Goal: Information Seeking & Learning: Learn about a topic

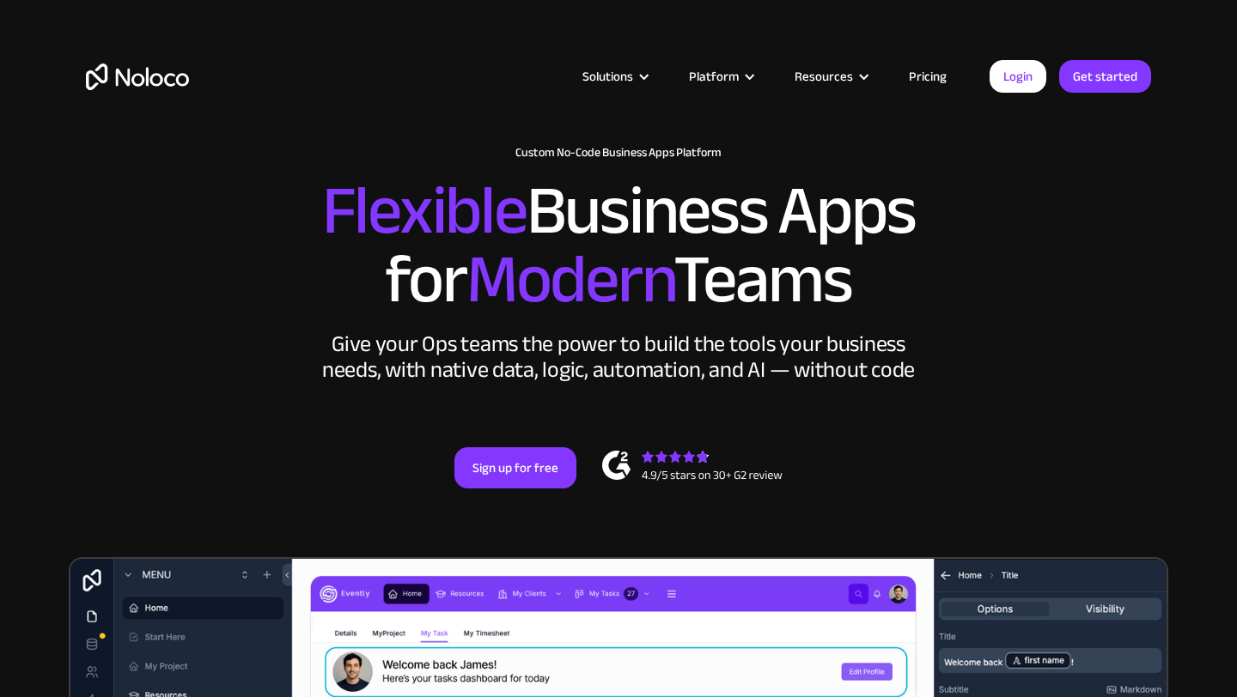
click at [931, 82] on link "Pricing" at bounding box center [927, 76] width 81 height 22
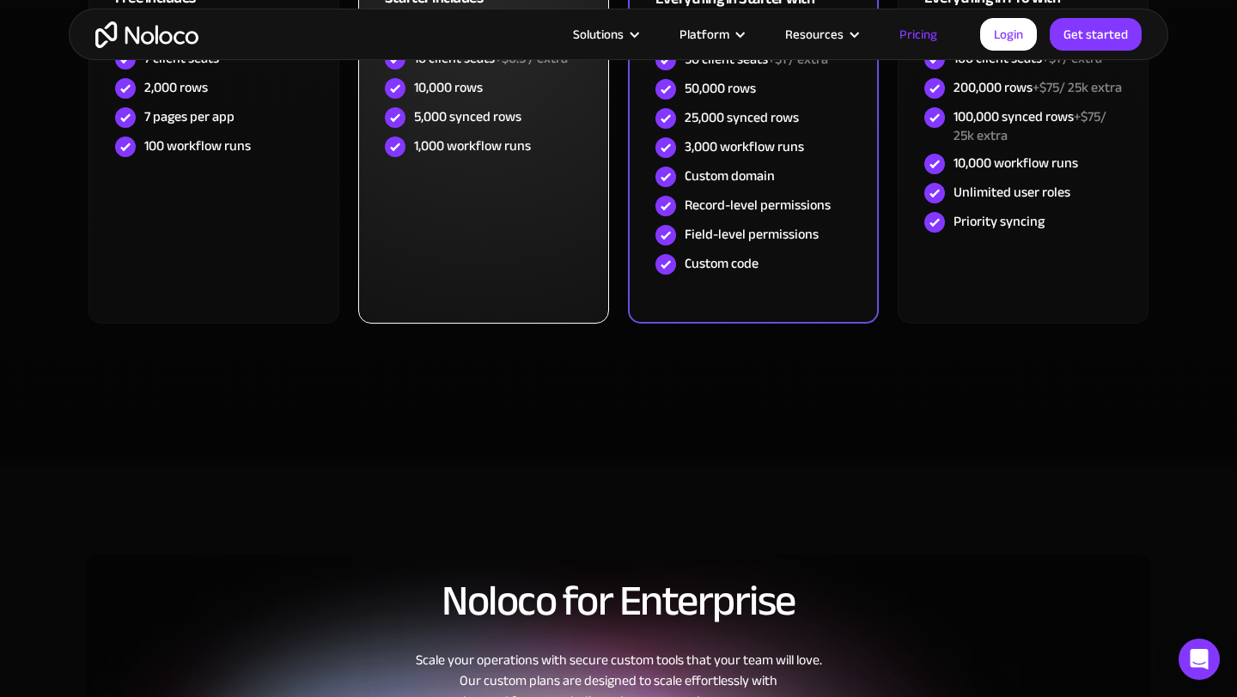
scroll to position [566, 0]
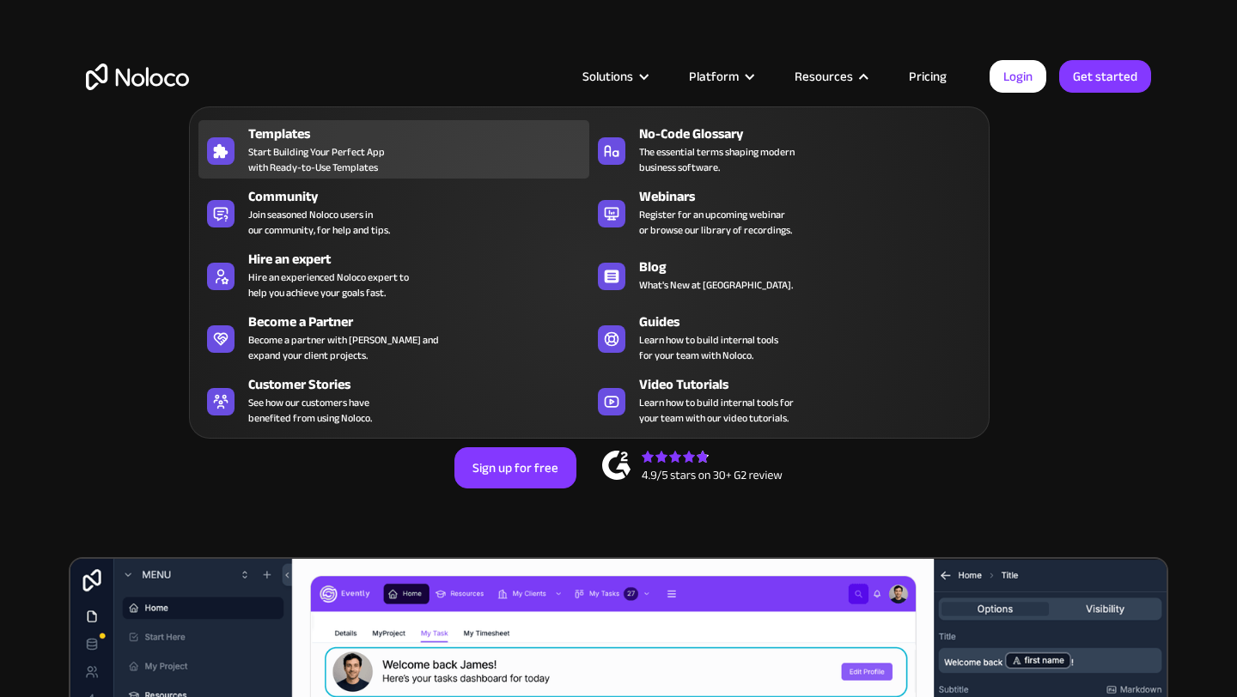
click at [340, 163] on span "Start Building Your Perfect App with Ready-to-Use Templates" at bounding box center [316, 159] width 137 height 31
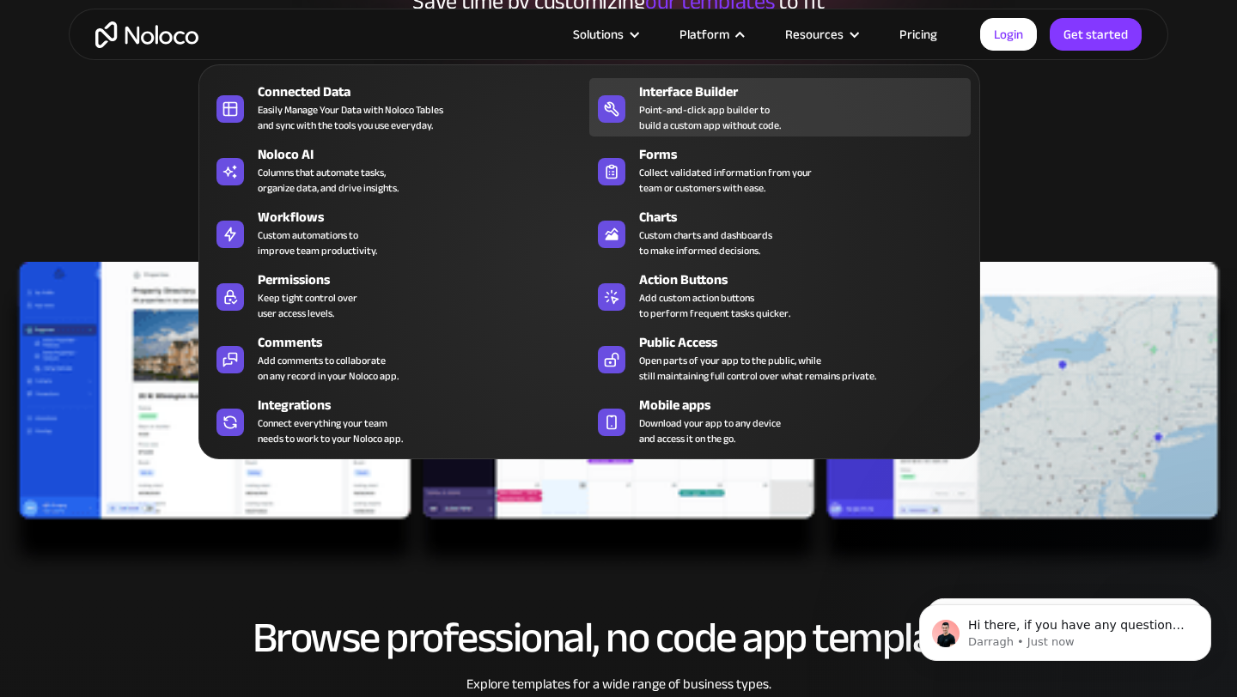
click at [720, 123] on div "Point-and-click app builder to build a custom app without code." at bounding box center [710, 117] width 142 height 31
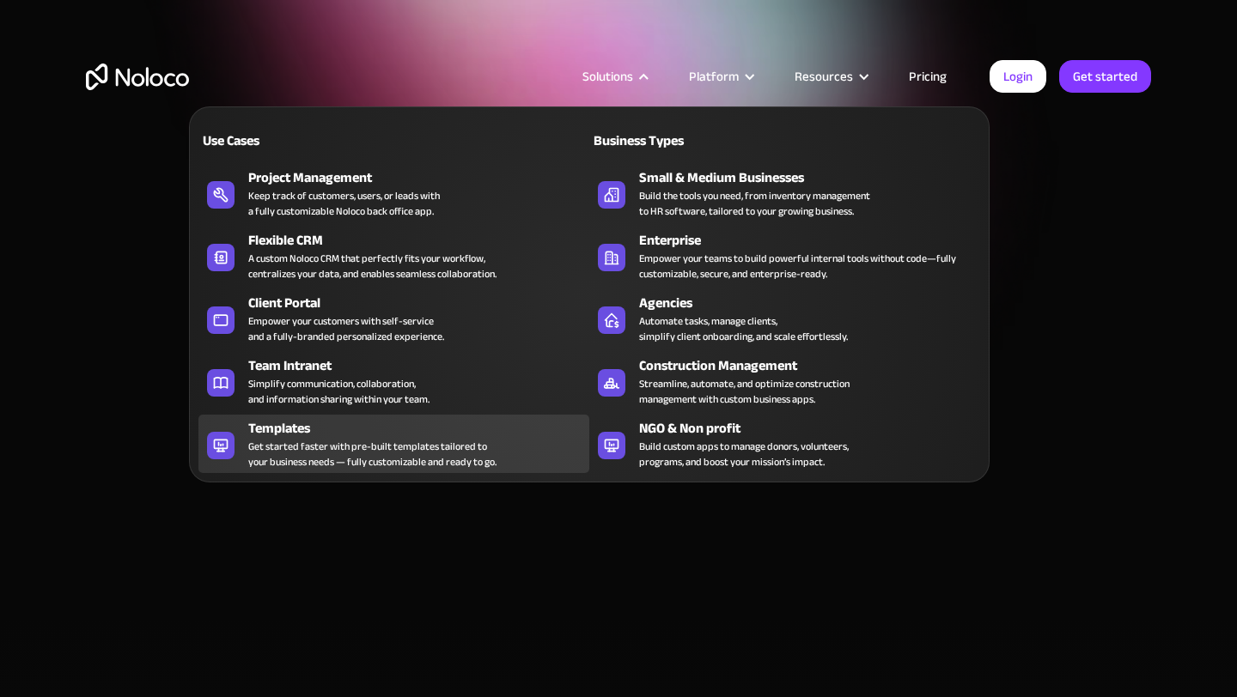
click at [331, 441] on div "Get started faster with pre-built templates tailored to your business needs — f…" at bounding box center [372, 454] width 248 height 31
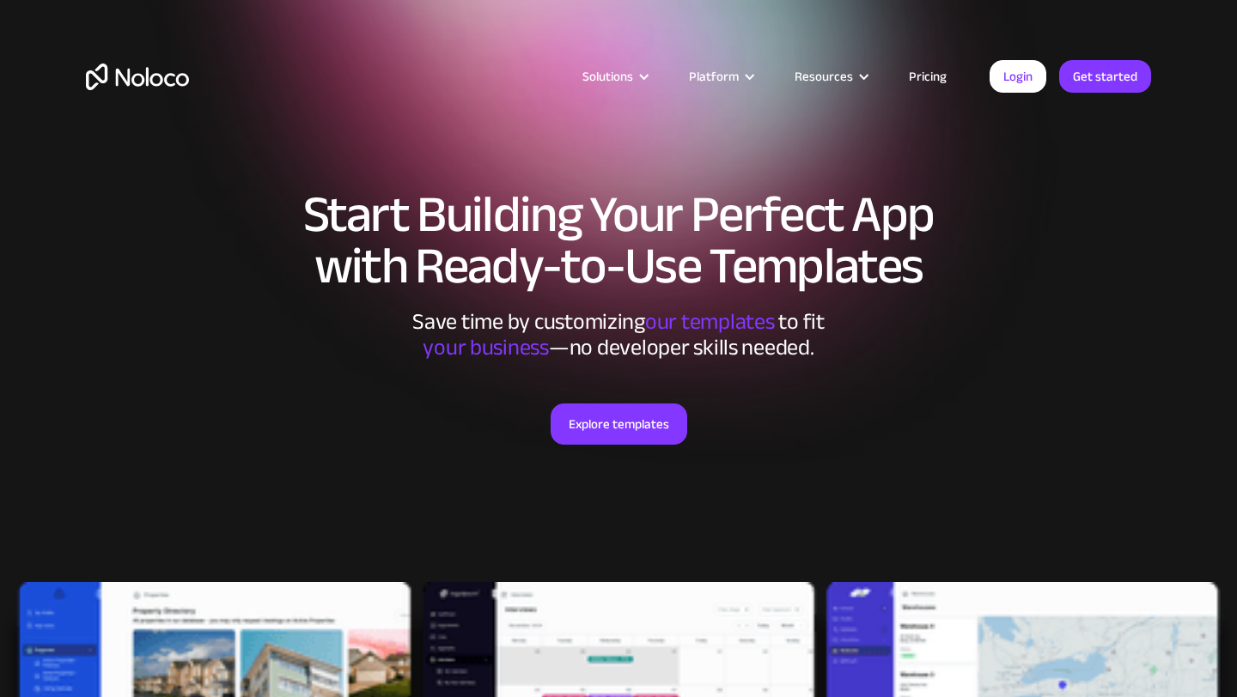
click at [331, 441] on div "Explore templates" at bounding box center [618, 446] width 1065 height 170
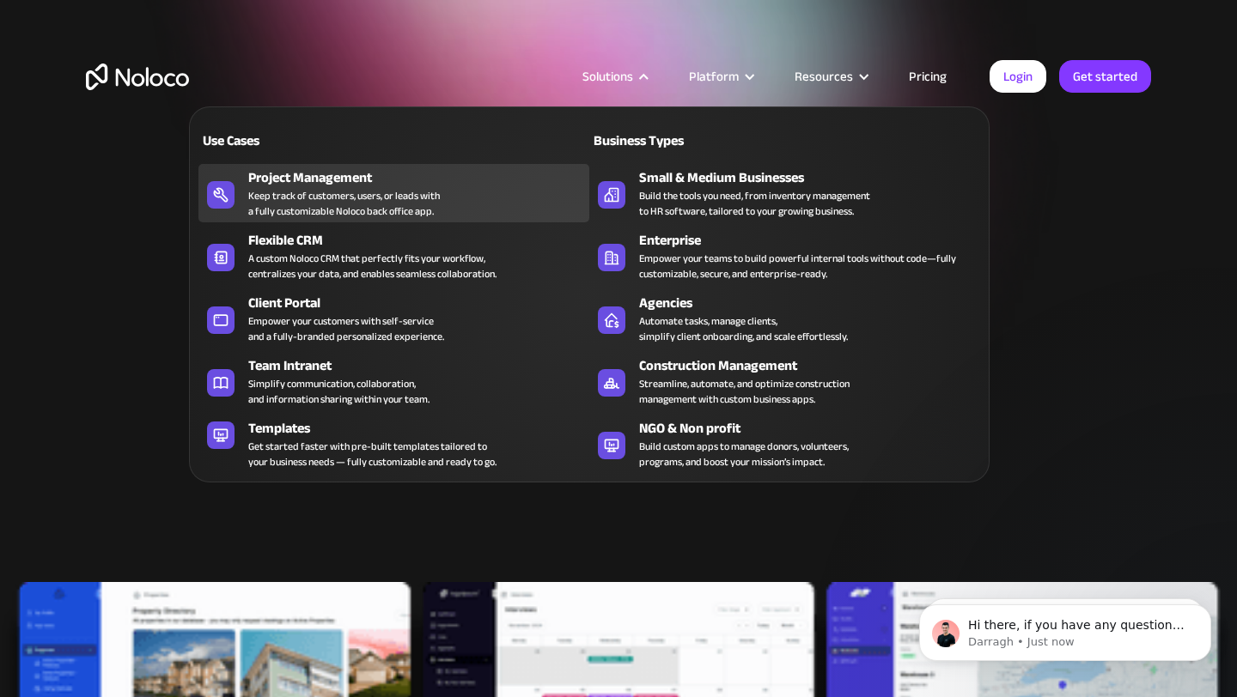
click at [317, 215] on div "Keep track of customers, users, or leads with a fully customizable Noloco back …" at bounding box center [343, 203] width 191 height 31
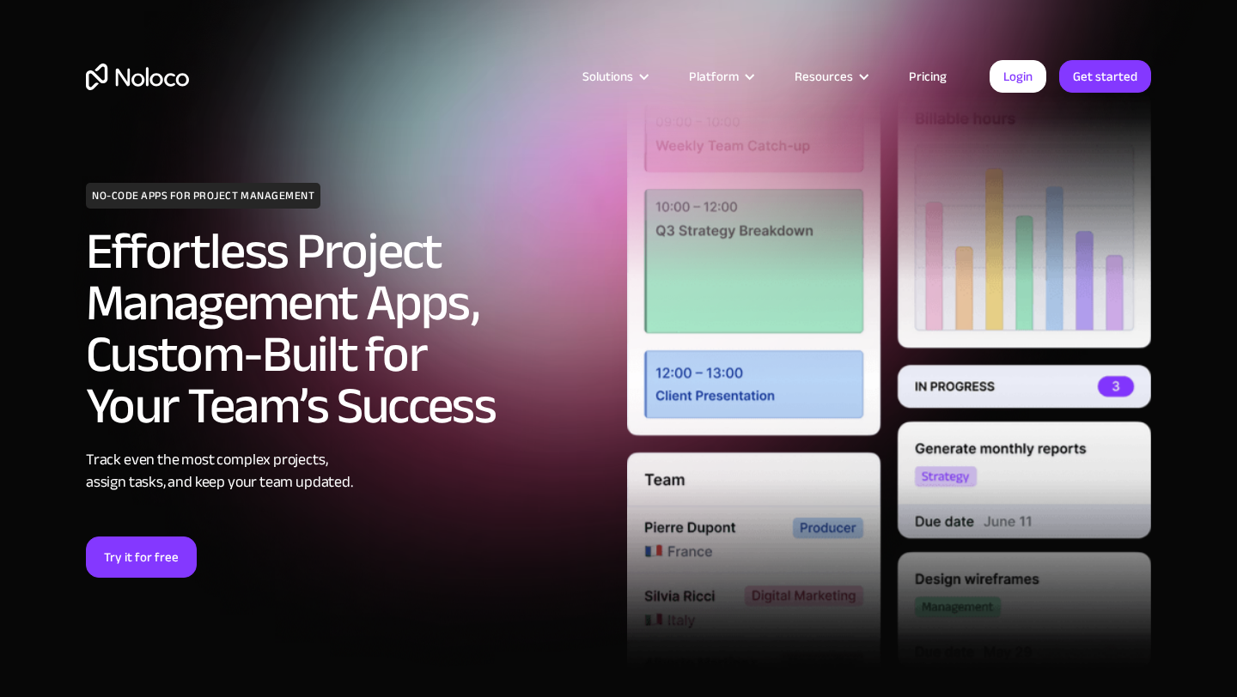
scroll to position [56, 0]
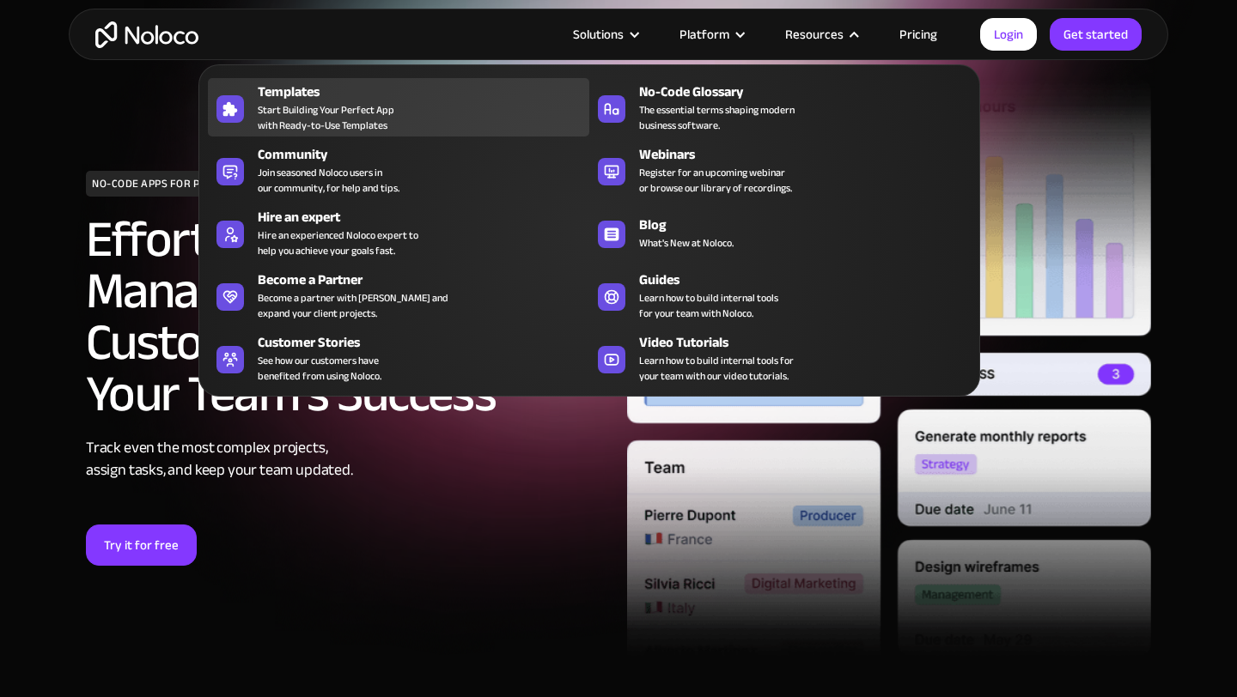
click at [415, 113] on div "Templates Start Building Your Perfect App with Ready-to-Use Templates" at bounding box center [419, 108] width 323 height 52
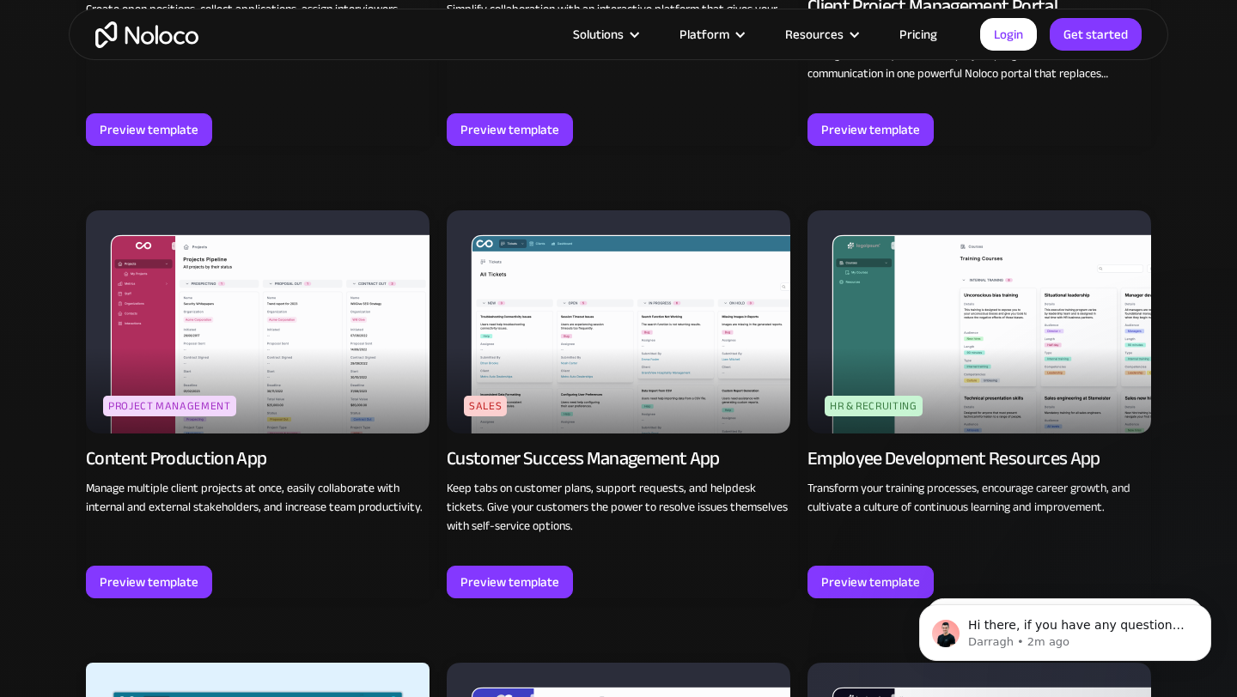
scroll to position [1592, 0]
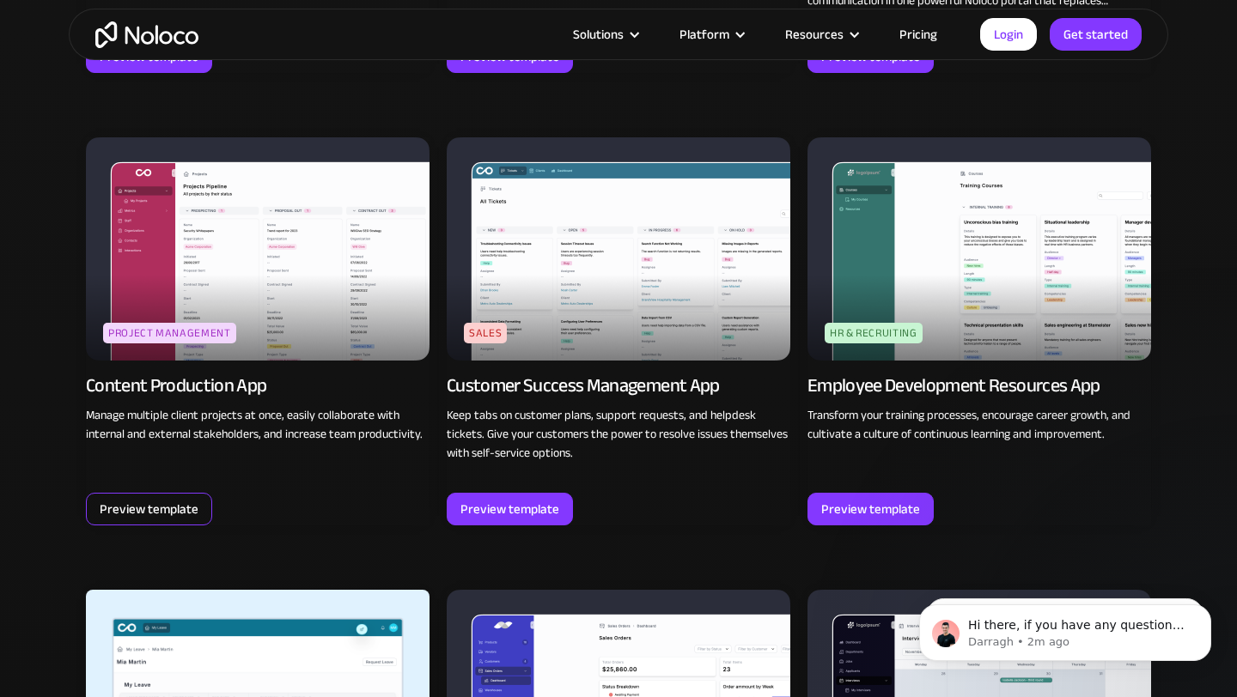
click at [172, 509] on div "Preview template" at bounding box center [149, 509] width 99 height 22
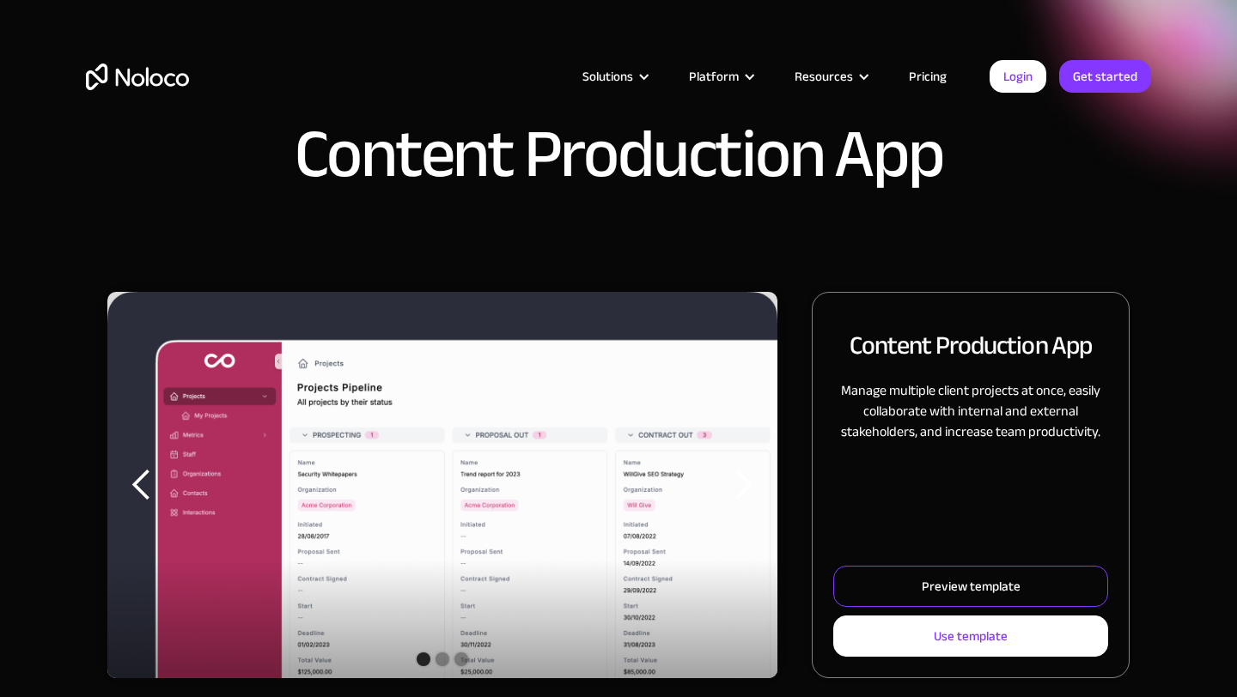
click at [864, 579] on link "Preview template" at bounding box center [970, 586] width 275 height 41
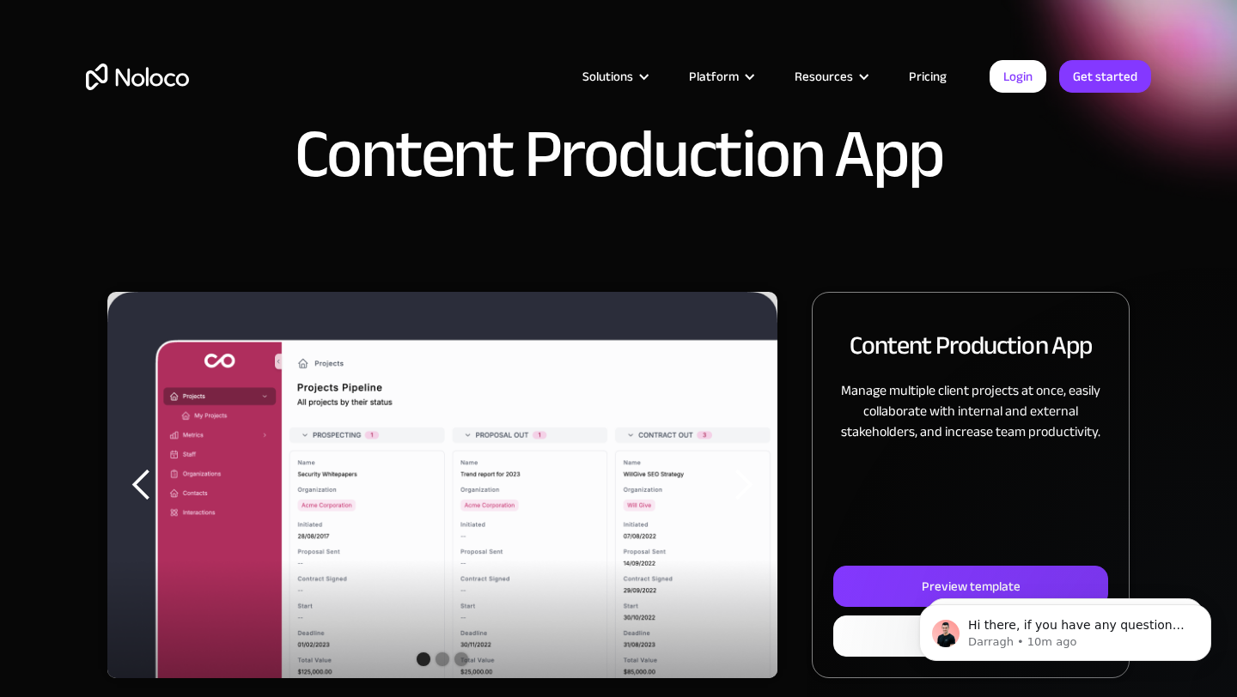
click at [927, 67] on link "Pricing" at bounding box center [927, 76] width 81 height 22
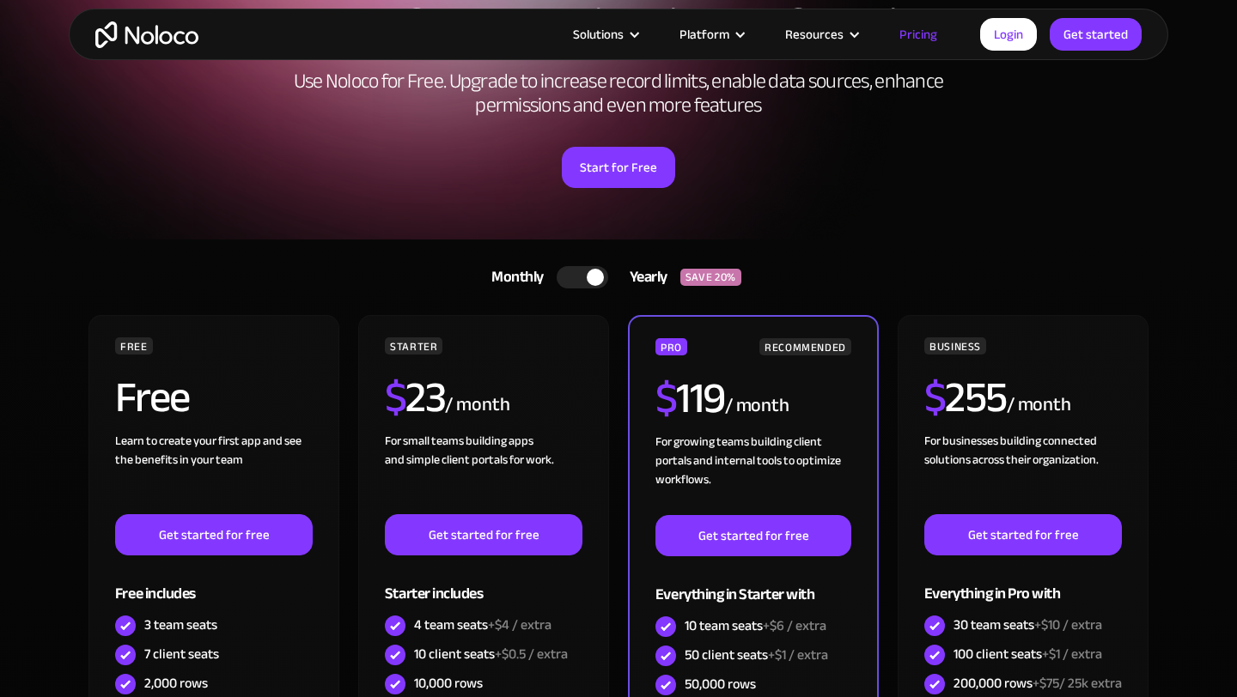
scroll to position [160, 0]
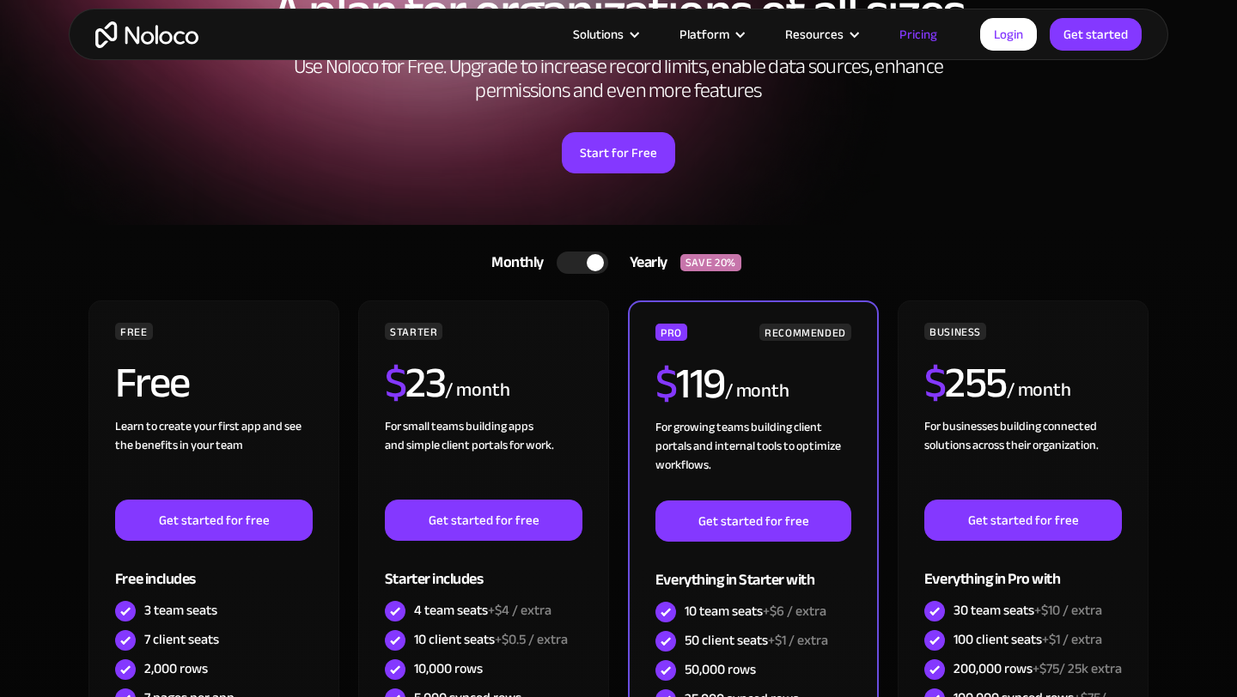
click at [571, 266] on div at bounding box center [582, 263] width 52 height 22
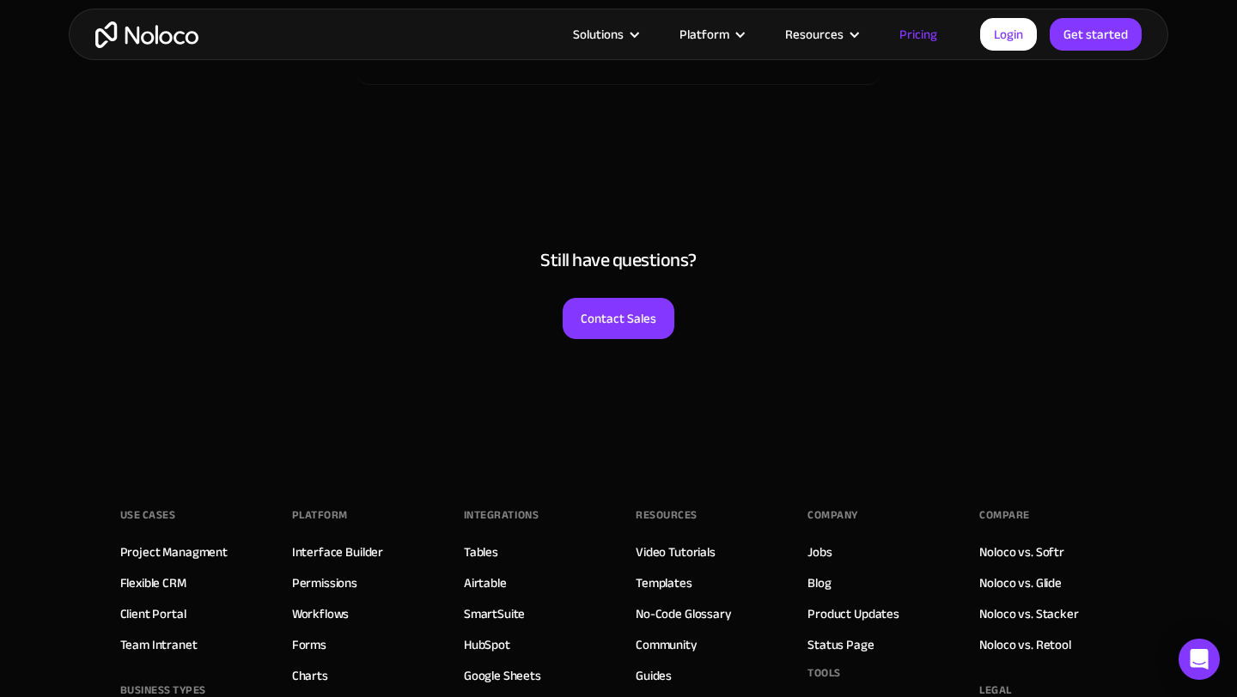
scroll to position [8591, 0]
